Goal: Entertainment & Leisure: Consume media (video, audio)

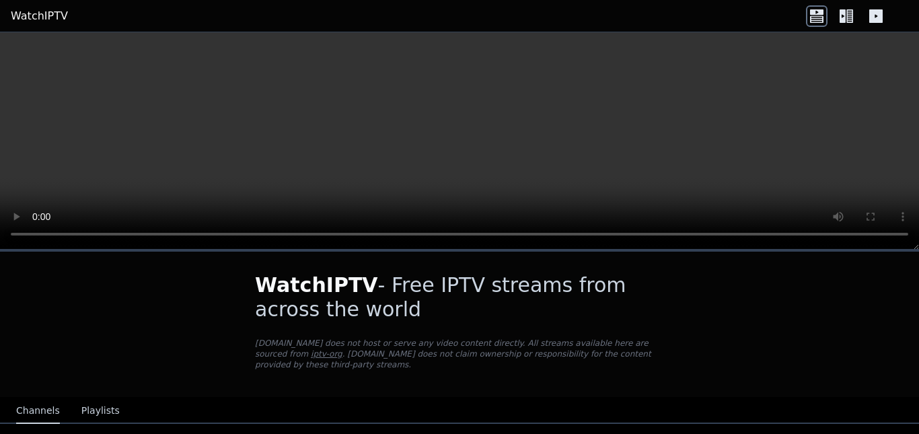
scroll to position [134, 0]
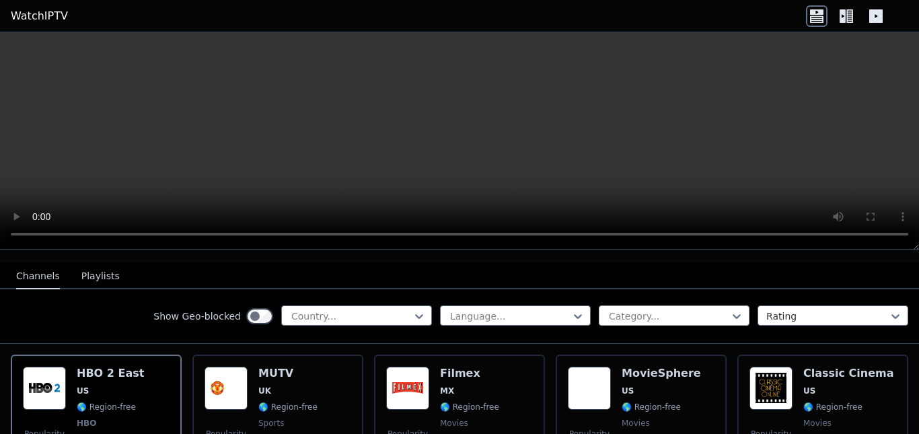
click at [680, 310] on div at bounding box center [668, 315] width 122 height 13
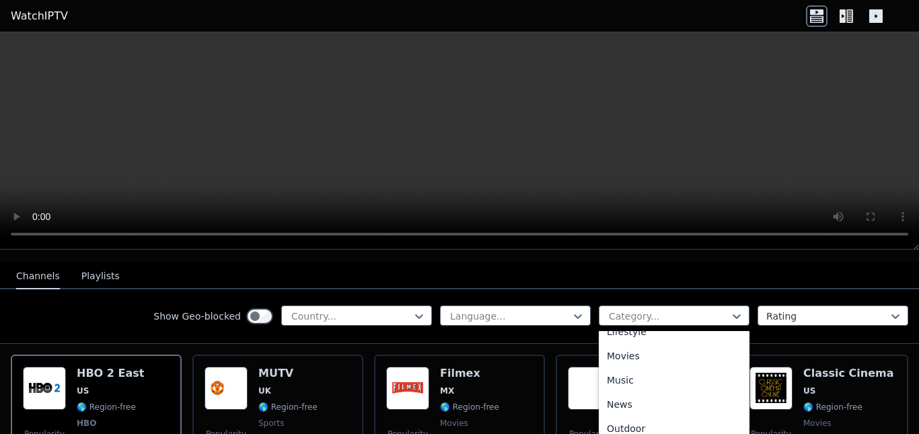
scroll to position [403, 0]
click at [608, 342] on div "News" at bounding box center [673, 354] width 151 height 24
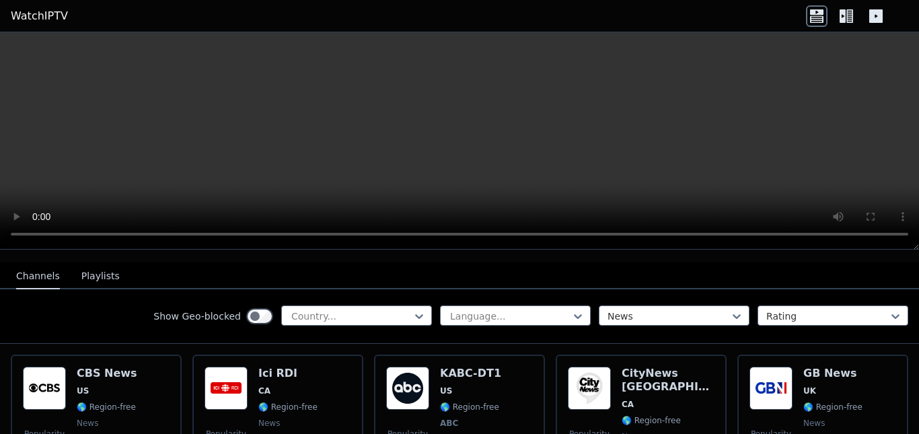
click at [838, 19] on icon at bounding box center [846, 16] width 22 height 22
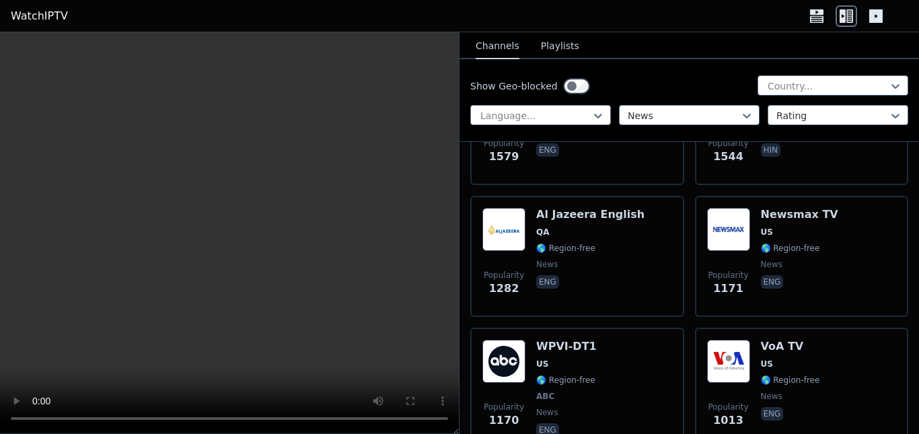
scroll to position [807, 0]
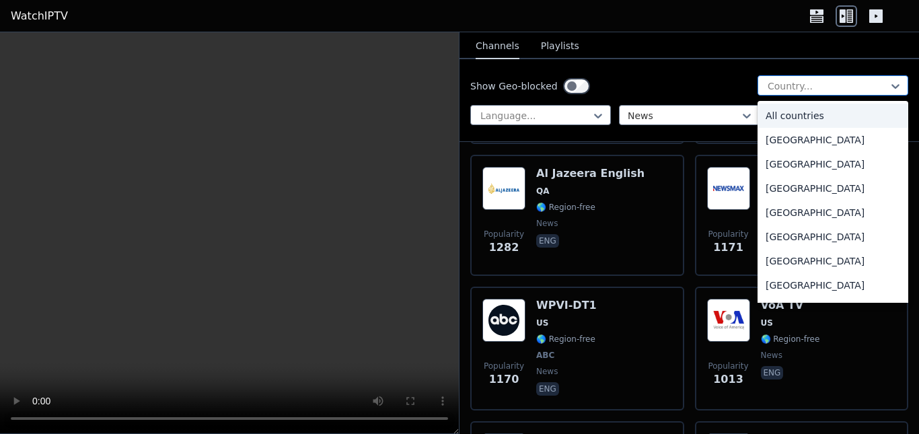
click at [781, 89] on div at bounding box center [827, 85] width 122 height 13
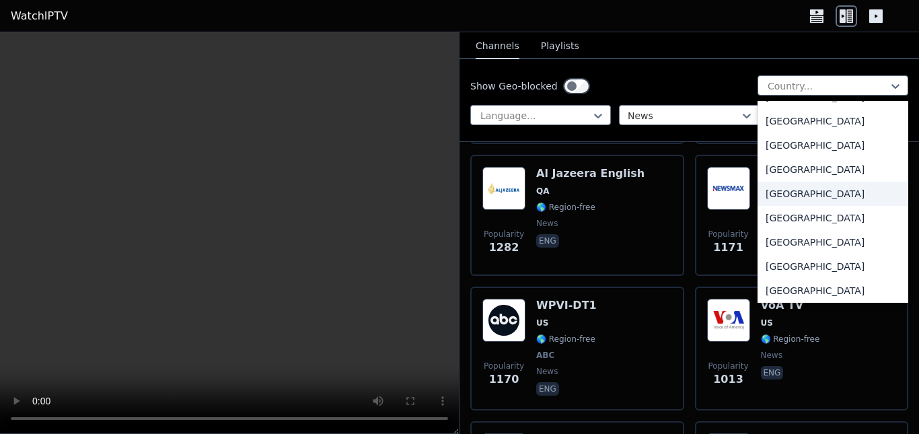
scroll to position [4707, 0]
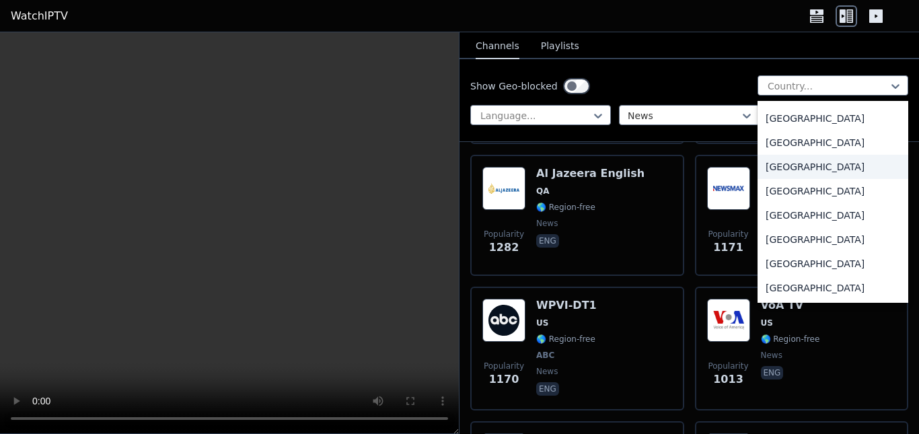
click at [775, 165] on div "[GEOGRAPHIC_DATA]" at bounding box center [832, 167] width 151 height 24
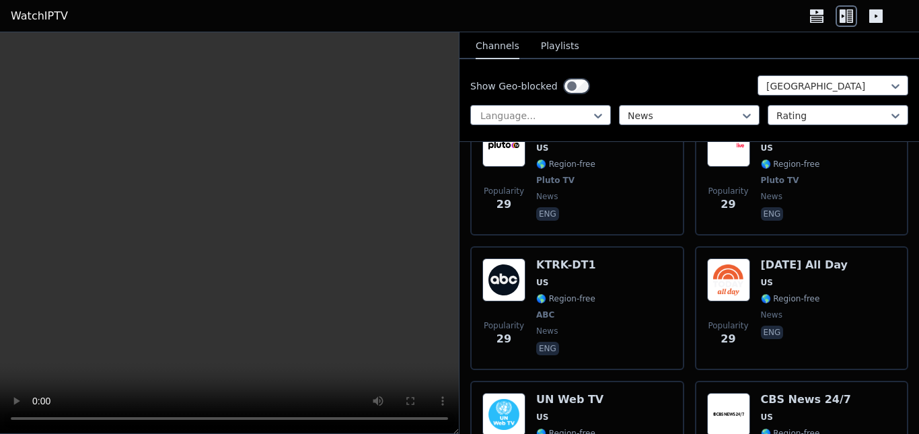
scroll to position [3564, 0]
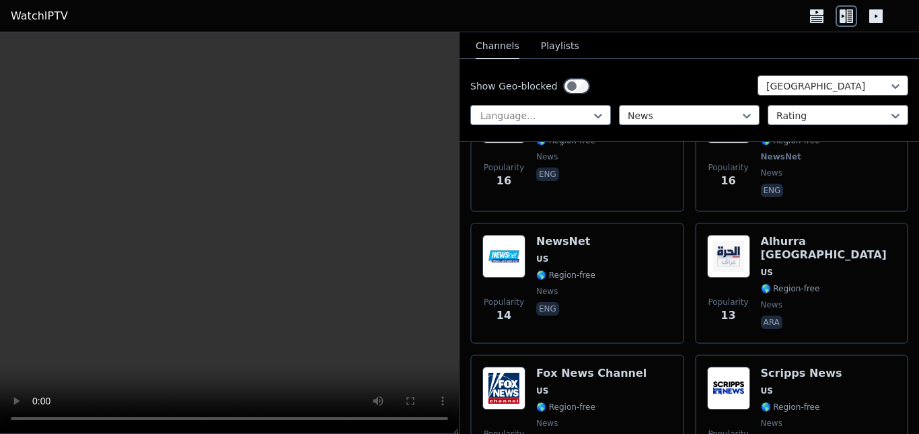
scroll to position [6052, 0]
